Goal: Task Accomplishment & Management: Complete application form

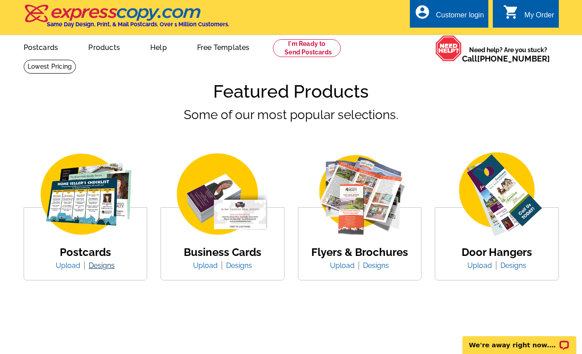
click at [102, 267] on link "Designs" at bounding box center [102, 265] width 26 height 8
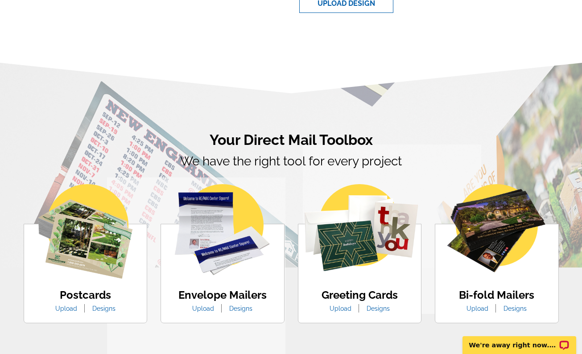
scroll to position [446, 0]
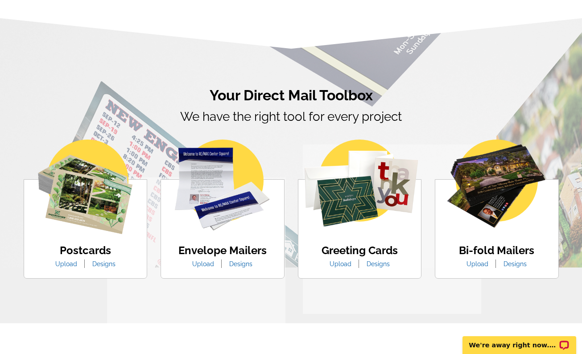
click at [100, 265] on link "Designs" at bounding box center [104, 263] width 37 height 7
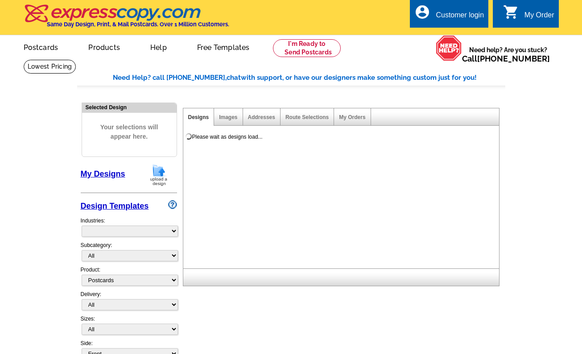
select select "1"
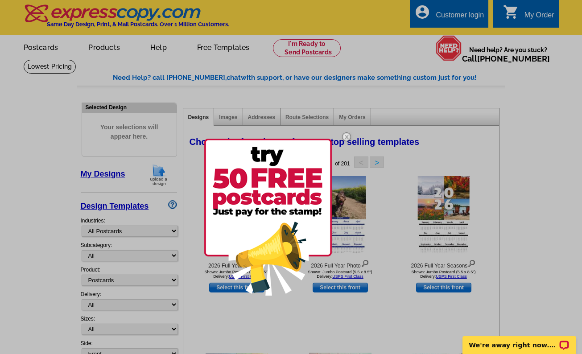
click at [347, 136] on img at bounding box center [347, 137] width 26 height 26
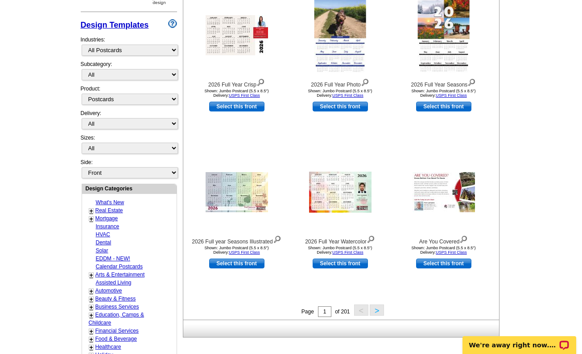
scroll to position [223, 0]
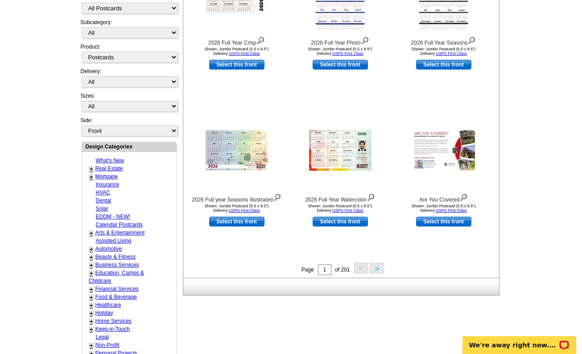
click at [104, 171] on link "Real Estate" at bounding box center [109, 168] width 28 height 6
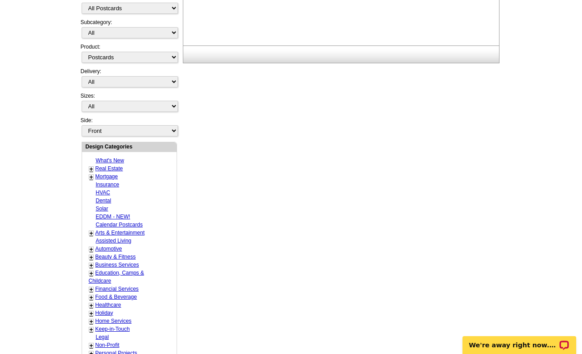
select select "785"
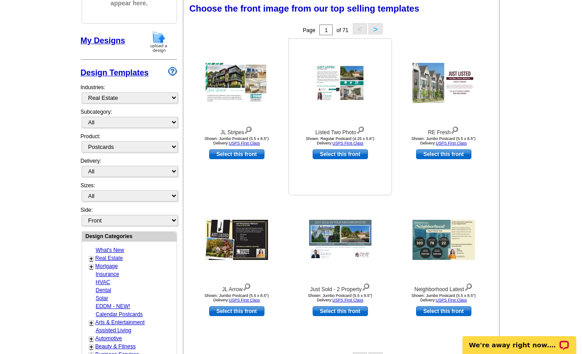
scroll to position [132, 0]
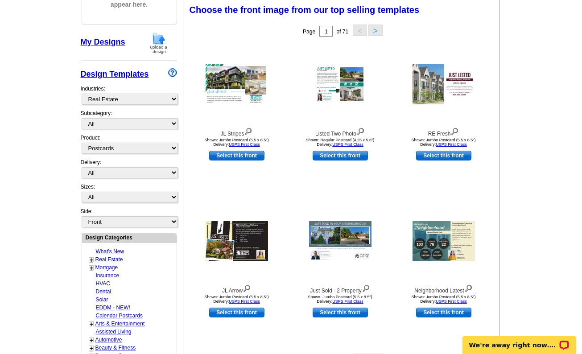
click at [375, 30] on button ">" at bounding box center [375, 30] width 14 height 11
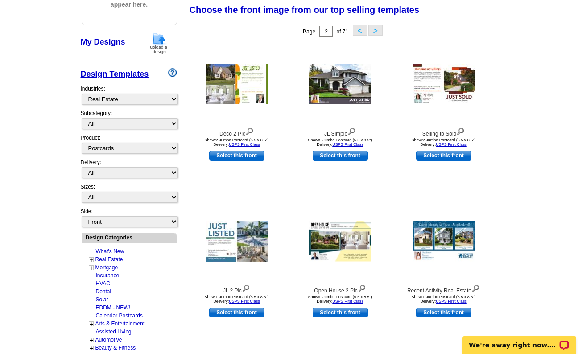
click at [375, 30] on button ">" at bounding box center [375, 30] width 14 height 11
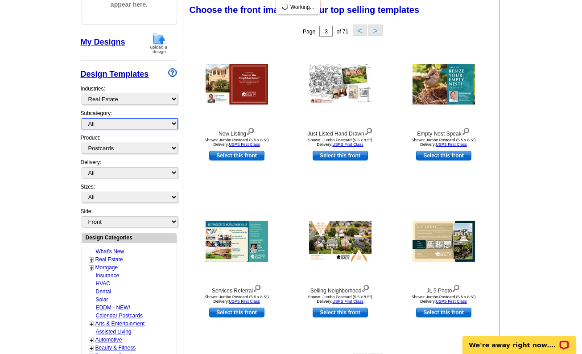
click at [135, 121] on select "All RE/MAX® Referrals Keller Williams® Berkshire Hathaway Home Services Century…" at bounding box center [130, 123] width 96 height 11
click at [82, 119] on select "All RE/MAX® Referrals Keller Williams® Berkshire Hathaway Home Services Century…" at bounding box center [130, 123] width 96 height 11
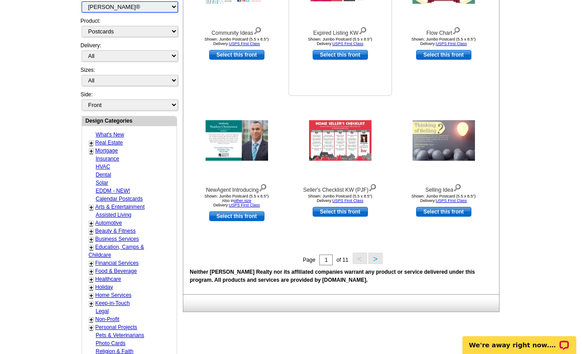
scroll to position [266, 0]
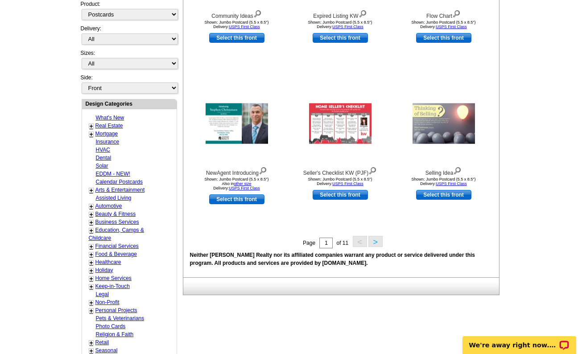
click at [375, 238] on button ">" at bounding box center [375, 241] width 14 height 11
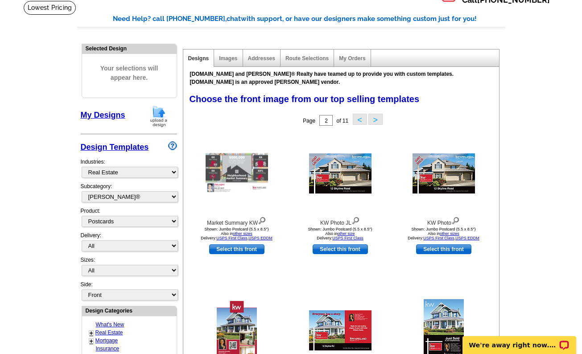
scroll to position [148, 0]
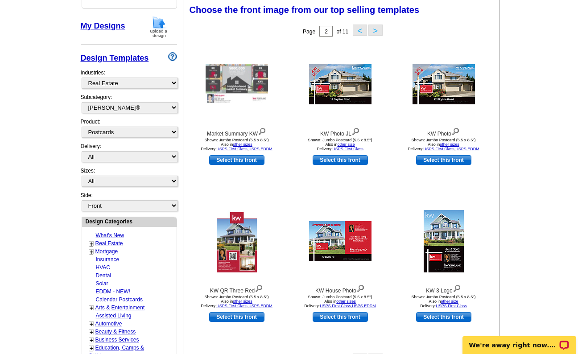
click at [374, 29] on button ">" at bounding box center [375, 30] width 14 height 11
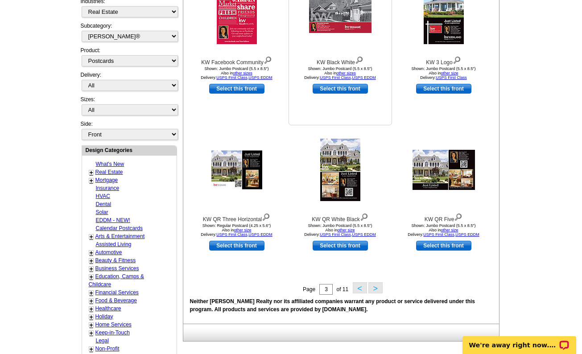
scroll to position [282, 0]
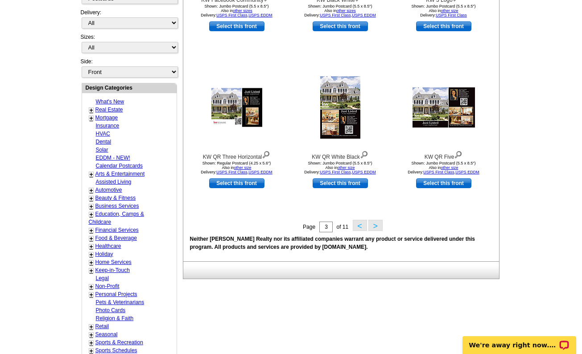
click at [375, 229] on button ">" at bounding box center [375, 225] width 14 height 11
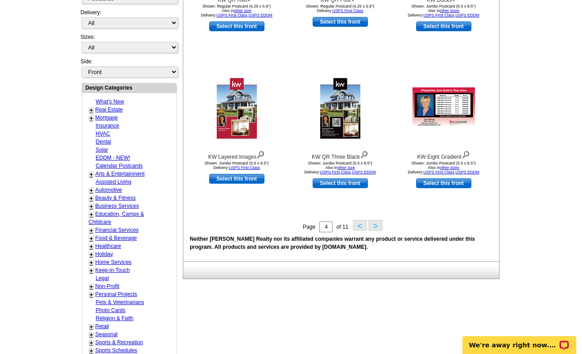
click at [375, 225] on button ">" at bounding box center [375, 225] width 14 height 11
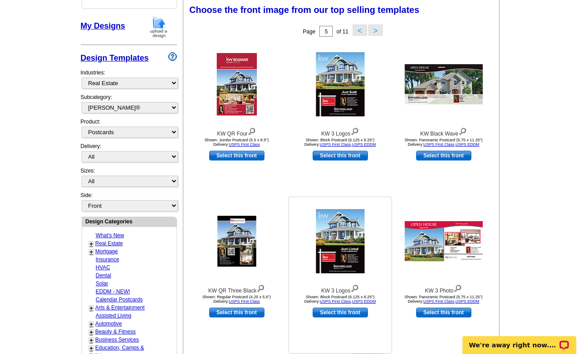
scroll to position [326, 0]
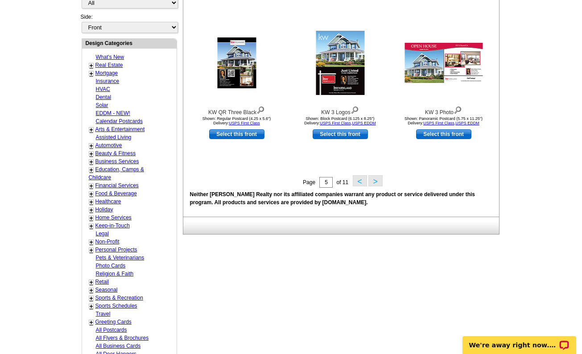
click at [374, 182] on button ">" at bounding box center [375, 180] width 14 height 11
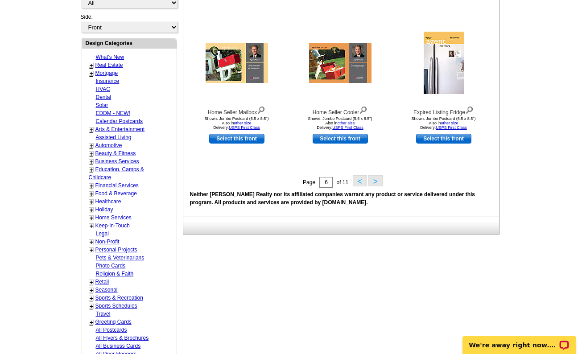
click at [374, 184] on button ">" at bounding box center [375, 180] width 14 height 11
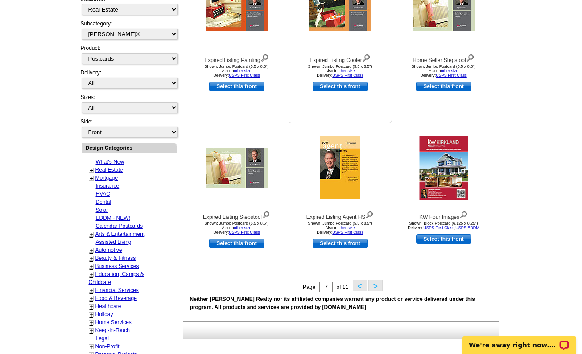
scroll to position [237, 0]
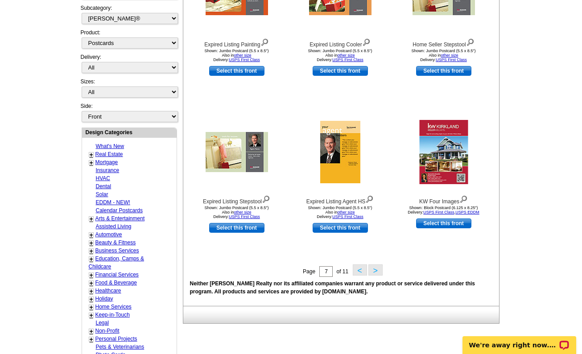
click at [373, 272] on button ">" at bounding box center [375, 269] width 14 height 11
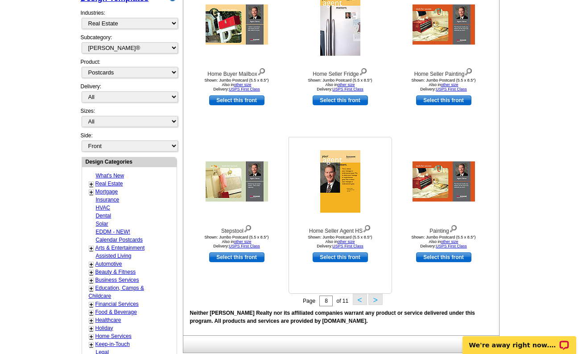
scroll to position [282, 0]
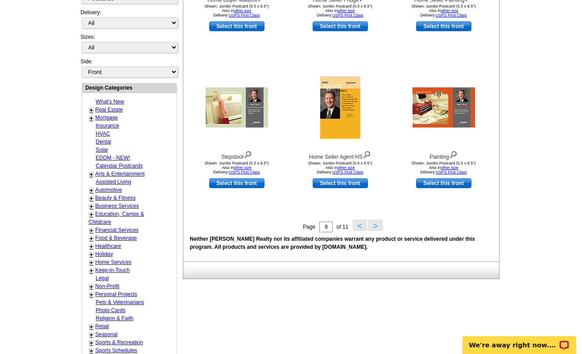
click at [375, 228] on button ">" at bounding box center [375, 225] width 14 height 11
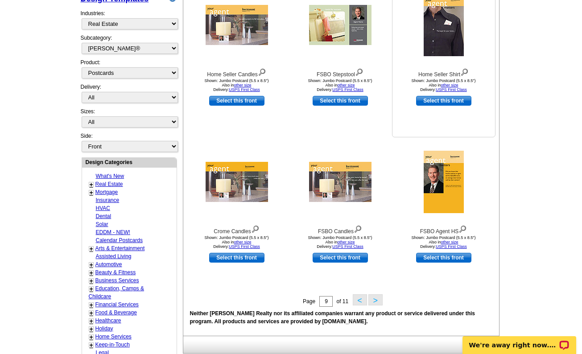
scroll to position [326, 0]
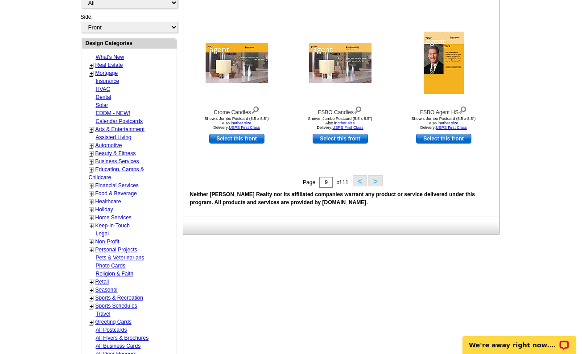
click at [375, 186] on button ">" at bounding box center [375, 180] width 14 height 11
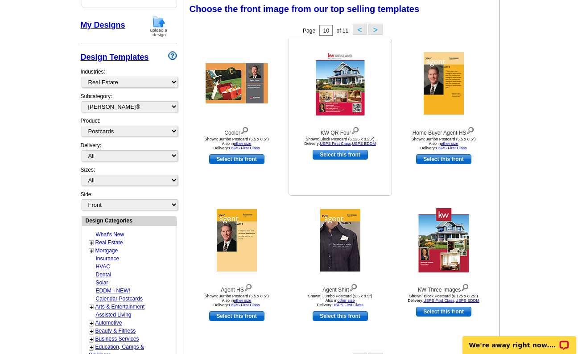
scroll to position [148, 0]
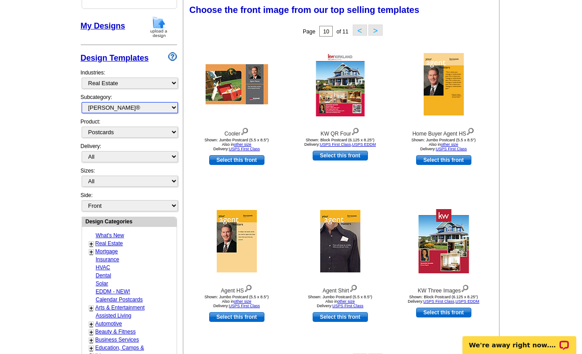
click at [150, 110] on select "All RE/MAX® Referrals Keller Williams® Berkshire Hathaway Home Services Century…" at bounding box center [130, 107] width 96 height 11
select select "1208"
click at [82, 103] on select "All RE/MAX® Referrals Keller Williams® Berkshire Hathaway Home Services Century…" at bounding box center [130, 107] width 96 height 11
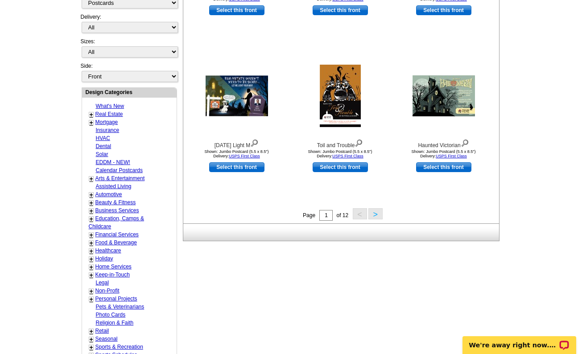
scroll to position [282, 0]
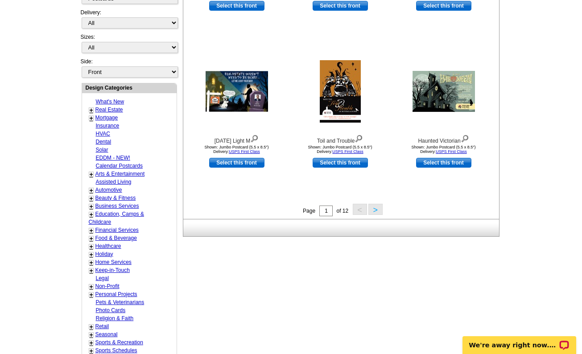
click at [375, 210] on button ">" at bounding box center [375, 209] width 14 height 11
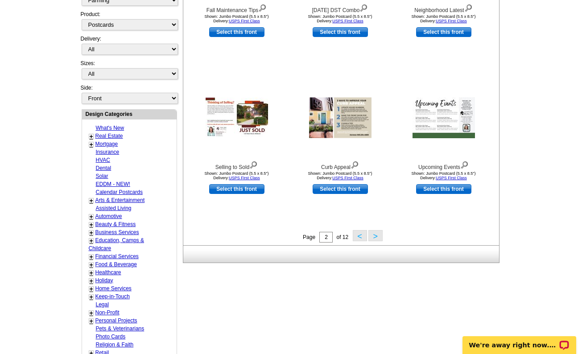
scroll to position [266, 0]
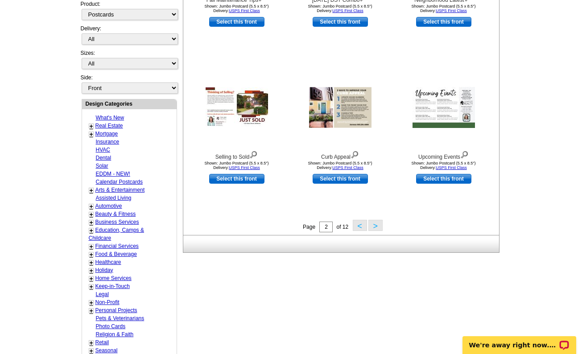
click at [376, 228] on button ">" at bounding box center [375, 225] width 14 height 11
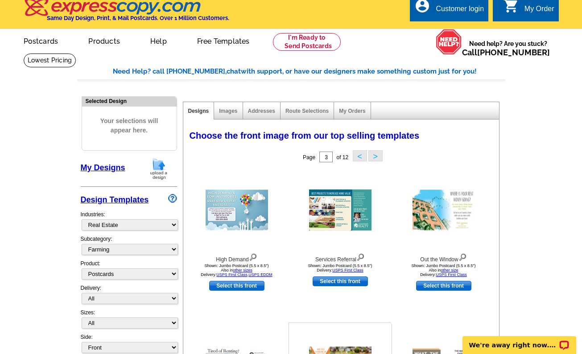
scroll to position [0, 0]
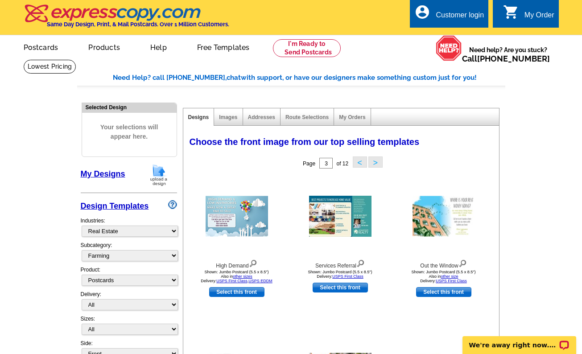
click at [103, 173] on link "My Designs" at bounding box center [103, 173] width 45 height 9
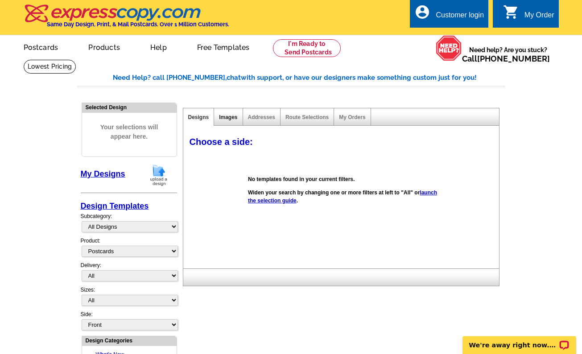
click at [227, 117] on link "Images" at bounding box center [228, 117] width 18 height 6
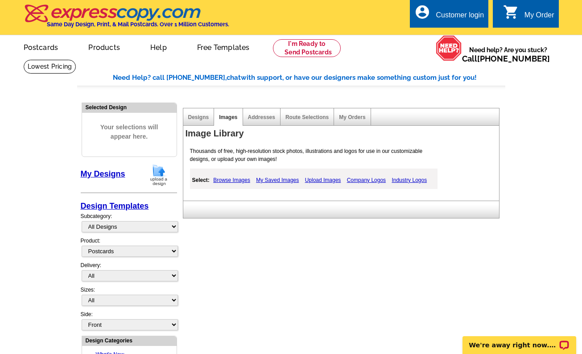
click at [330, 181] on link "Upload Images" at bounding box center [323, 180] width 41 height 11
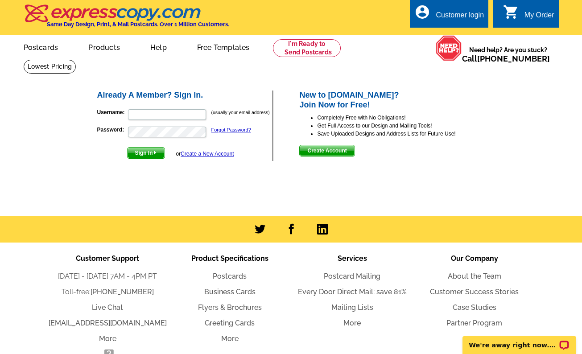
click at [323, 147] on span "Create Account" at bounding box center [327, 150] width 54 height 11
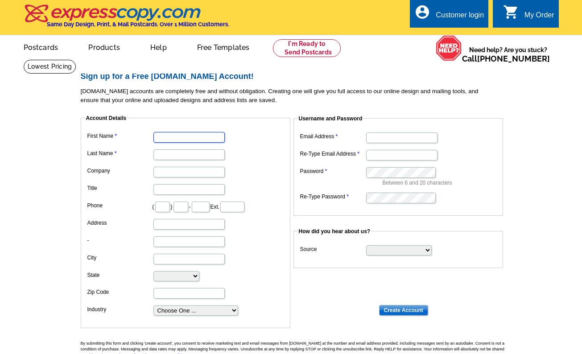
click at [186, 137] on input "First Name" at bounding box center [188, 137] width 71 height 11
type input "JUSTIN"
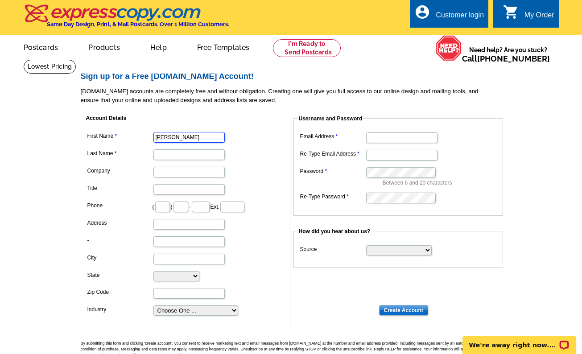
type input "SMITH"
type input "Justin Smith, PLLC lpt Realty"
type input "941"
type input "221"
type input "1009"
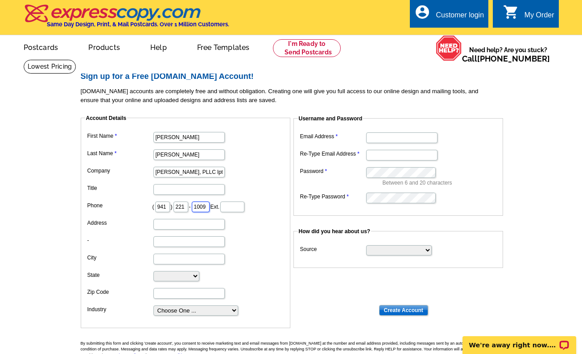
type input "2015 E DOLPHIN DR"
type input "ENGLWOOD"
type input "ENGLEWOOD, FL"
select select "FL"
type input "34223"
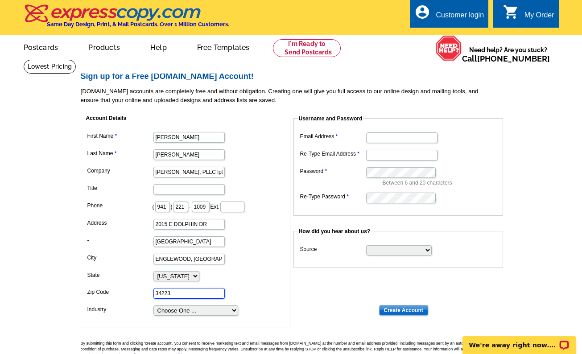
type input "justin@jonpaulhomes.com"
click at [180, 159] on input "SMITH" at bounding box center [188, 154] width 71 height 11
type input "SMITH, PL"
click at [247, 139] on dd "JUSTIN" at bounding box center [185, 137] width 201 height 14
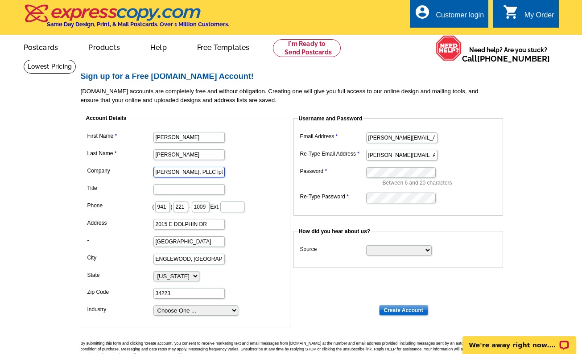
click at [209, 174] on input "Justin Smith, PLLC lpt Realty" at bounding box center [188, 172] width 71 height 11
click at [239, 163] on dl "First Name JUSTIN Last Name SMITH, PL Company Justin Smith, PLLC lpt Realty Tit…" at bounding box center [185, 223] width 201 height 187
drag, startPoint x: 190, startPoint y: 242, endPoint x: 126, endPoint y: 244, distance: 64.3
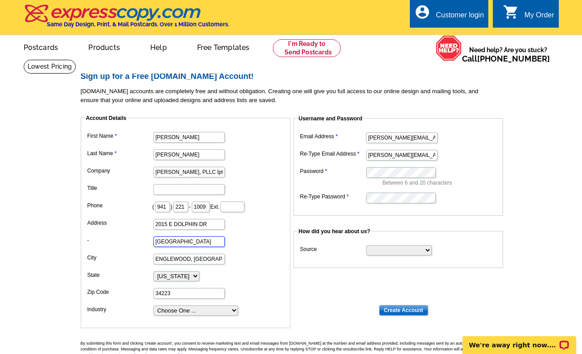
click at [129, 244] on dl "First Name JUSTIN Last Name SMITH, PL Company Justin Smith, PLLC lpt Realty Tit…" at bounding box center [185, 223] width 201 height 187
click at [214, 259] on input "ENGLEWOOD, FL" at bounding box center [188, 259] width 71 height 11
type input "ENGLEWOOD"
click at [258, 247] on dd at bounding box center [185, 241] width 201 height 14
click at [197, 309] on select "Choose One ... Residential Real Estate Accounting Agriculture Architecture Arts…" at bounding box center [195, 310] width 85 height 10
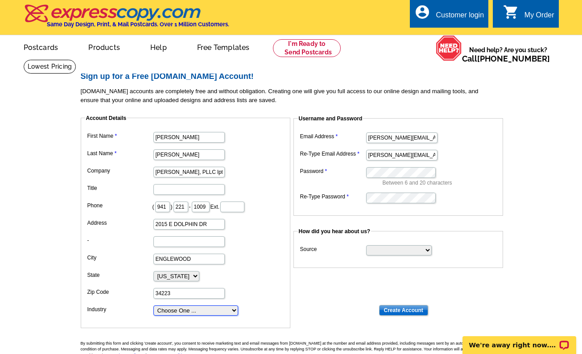
select select "3"
click at [153, 306] on select "Choose One ... Residential Real Estate Accounting Agriculture Architecture Arts…" at bounding box center [195, 310] width 85 height 10
click at [364, 170] on dl "Email Address justin@jonpaulhomes.com Re-Type Email Address justin@jonpaulhomes…" at bounding box center [398, 167] width 201 height 74
click at [475, 239] on fieldset "How did you hear about us? Source Search Engine Television Ad Direct Mail Postc…" at bounding box center [398, 247] width 210 height 41
click at [427, 250] on select "Search Engine Television Ad Direct Mail Postcard Email Referred by a friend Oth…" at bounding box center [399, 250] width 66 height 10
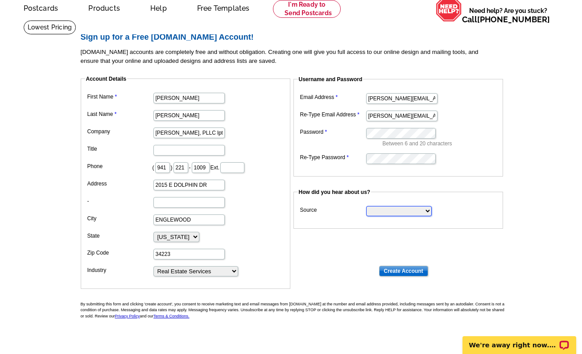
scroll to position [45, 0]
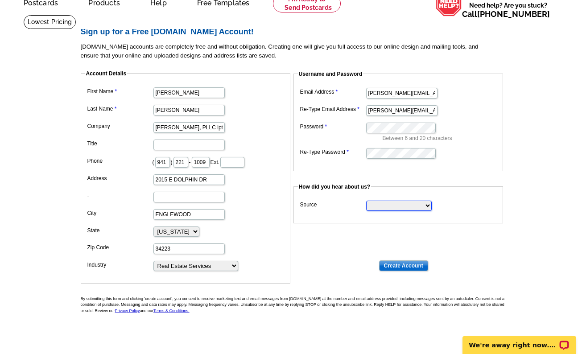
click at [425, 209] on select "Search Engine Television Ad Direct Mail Postcard Email Referred by a friend Oth…" at bounding box center [399, 206] width 66 height 10
select select "other"
click at [366, 202] on select "Search Engine Television Ad Direct Mail Postcard Email Referred by a friend Oth…" at bounding box center [399, 206] width 66 height 10
click at [411, 265] on input "Create Account" at bounding box center [403, 265] width 49 height 11
